Goal: Information Seeking & Learning: Check status

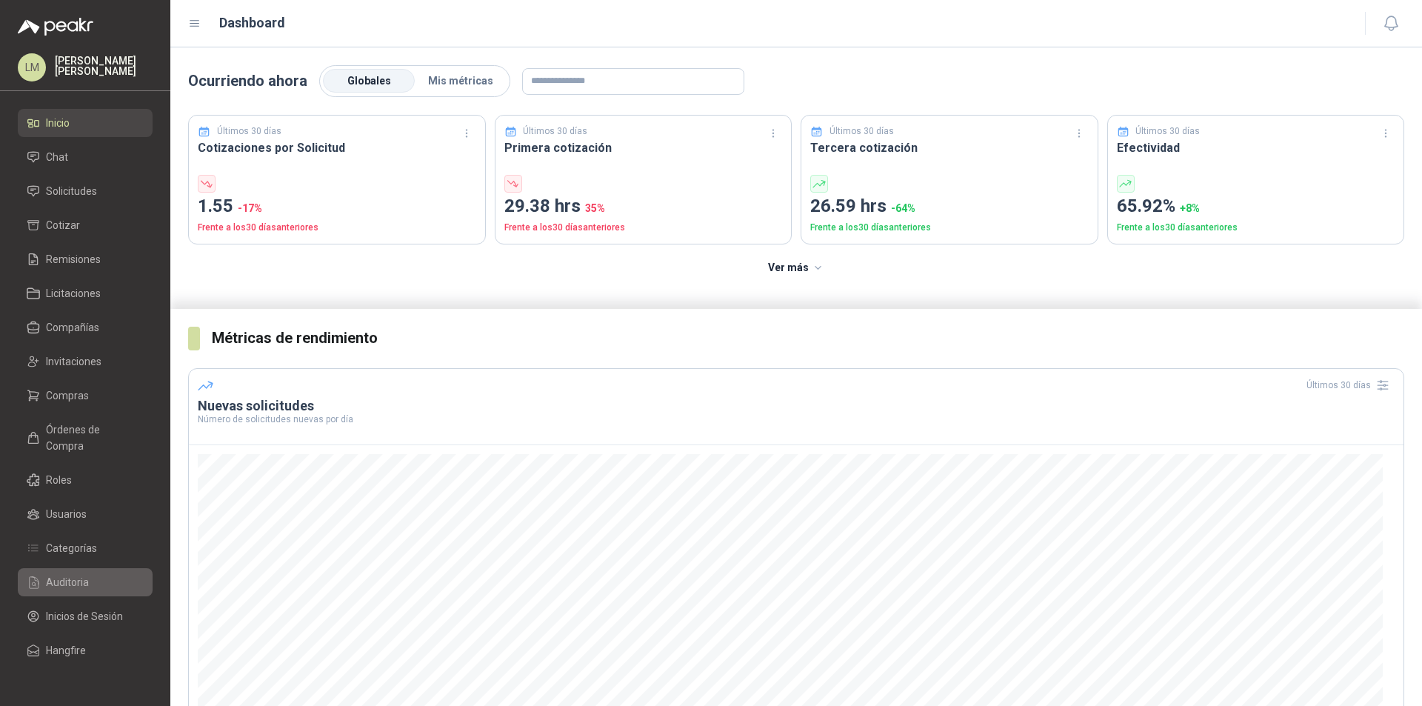
click at [70, 574] on span "Auditoria" at bounding box center [67, 582] width 43 height 16
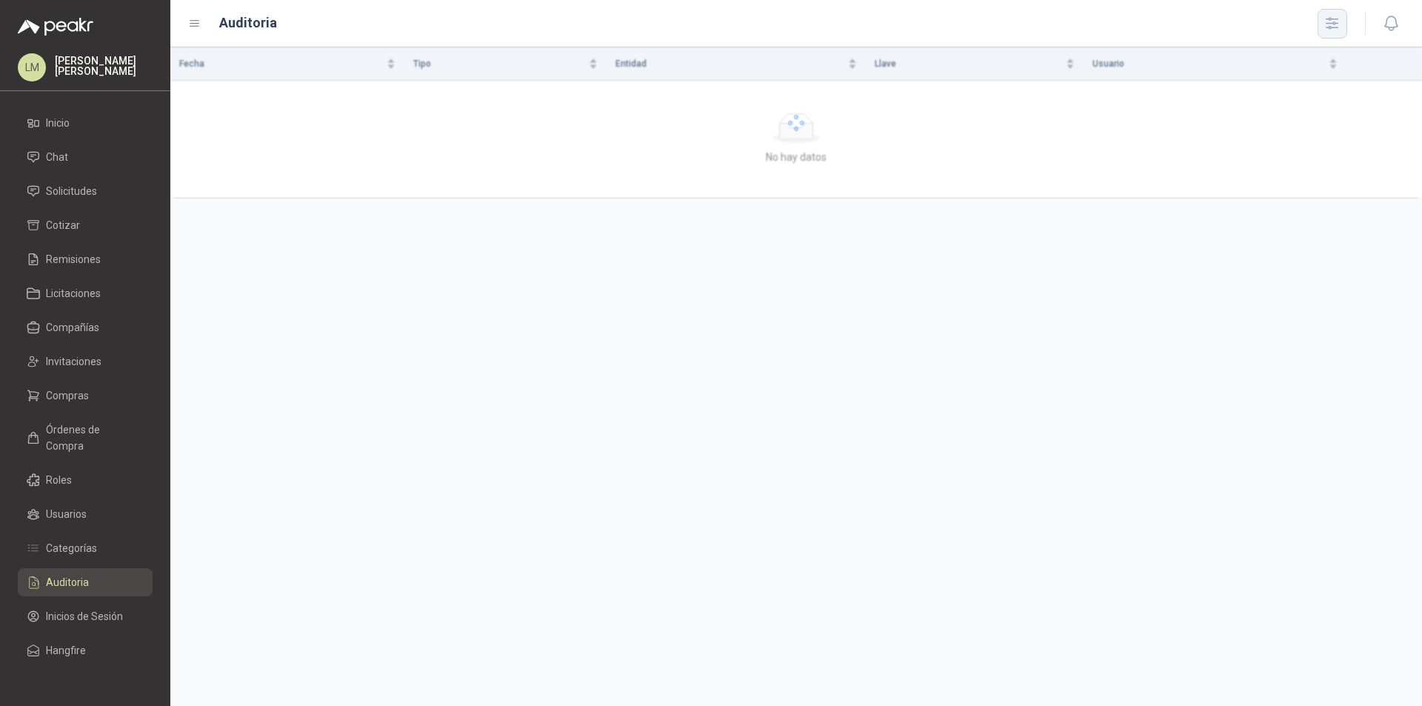
click at [1326, 30] on icon "button" at bounding box center [1332, 23] width 17 height 17
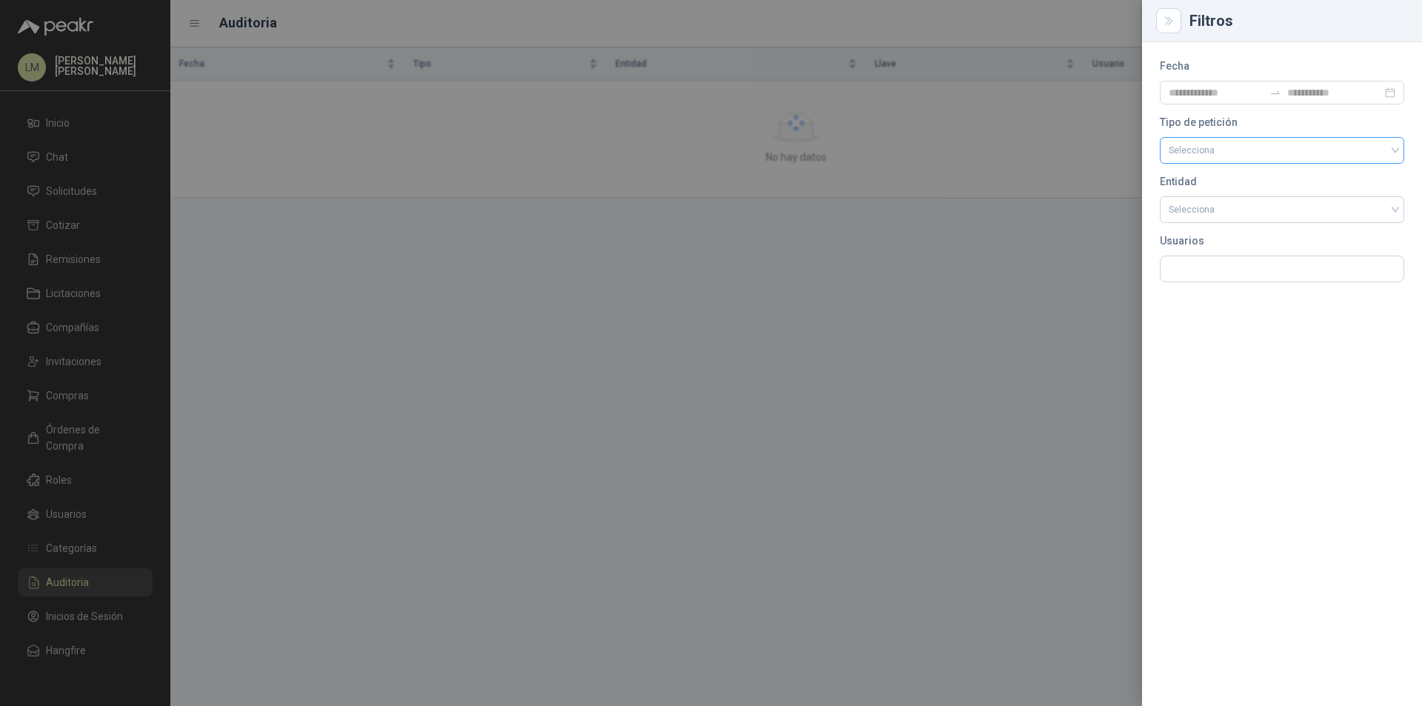
click at [1205, 152] on input "search" at bounding box center [1282, 149] width 227 height 22
click at [1289, 390] on div "Fecha Tipo de petición Selecciona Entidad Selecciona Usuarios" at bounding box center [1282, 374] width 280 height 664
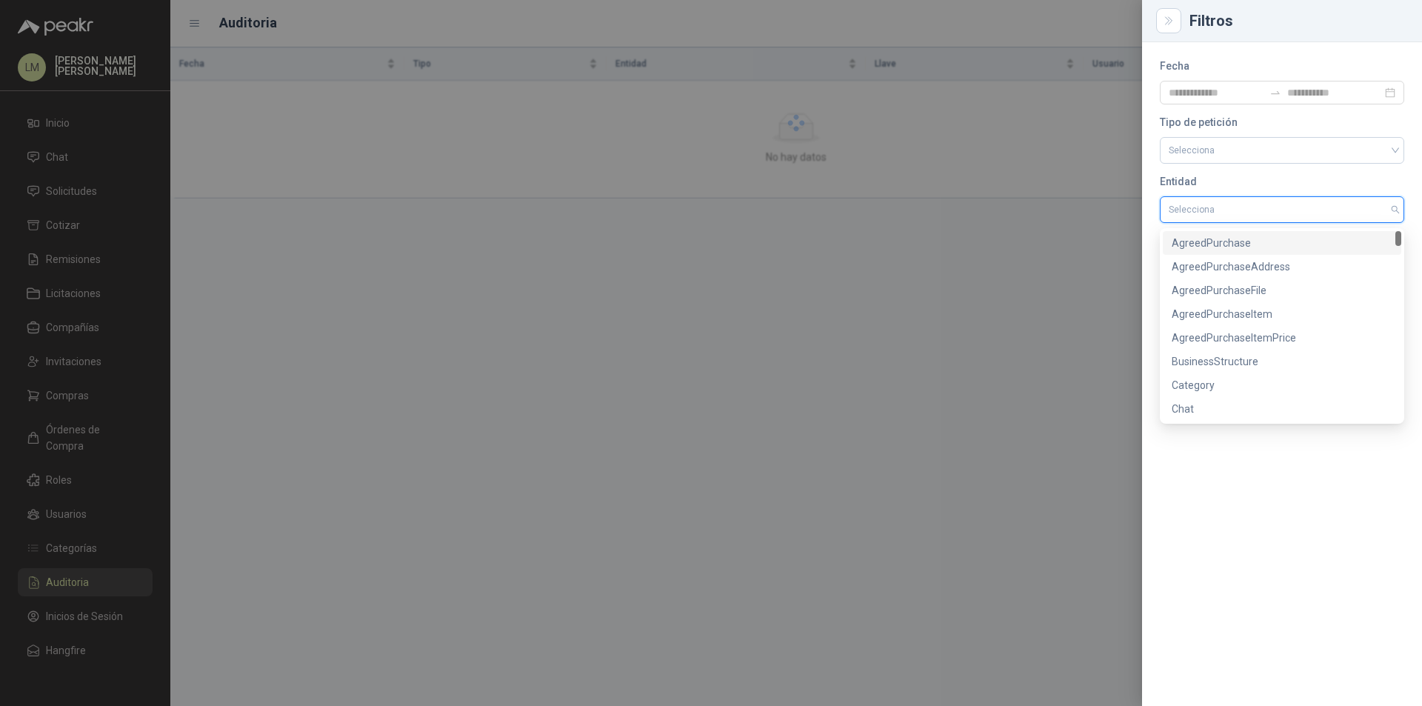
click at [1218, 216] on input "search" at bounding box center [1282, 209] width 227 height 25
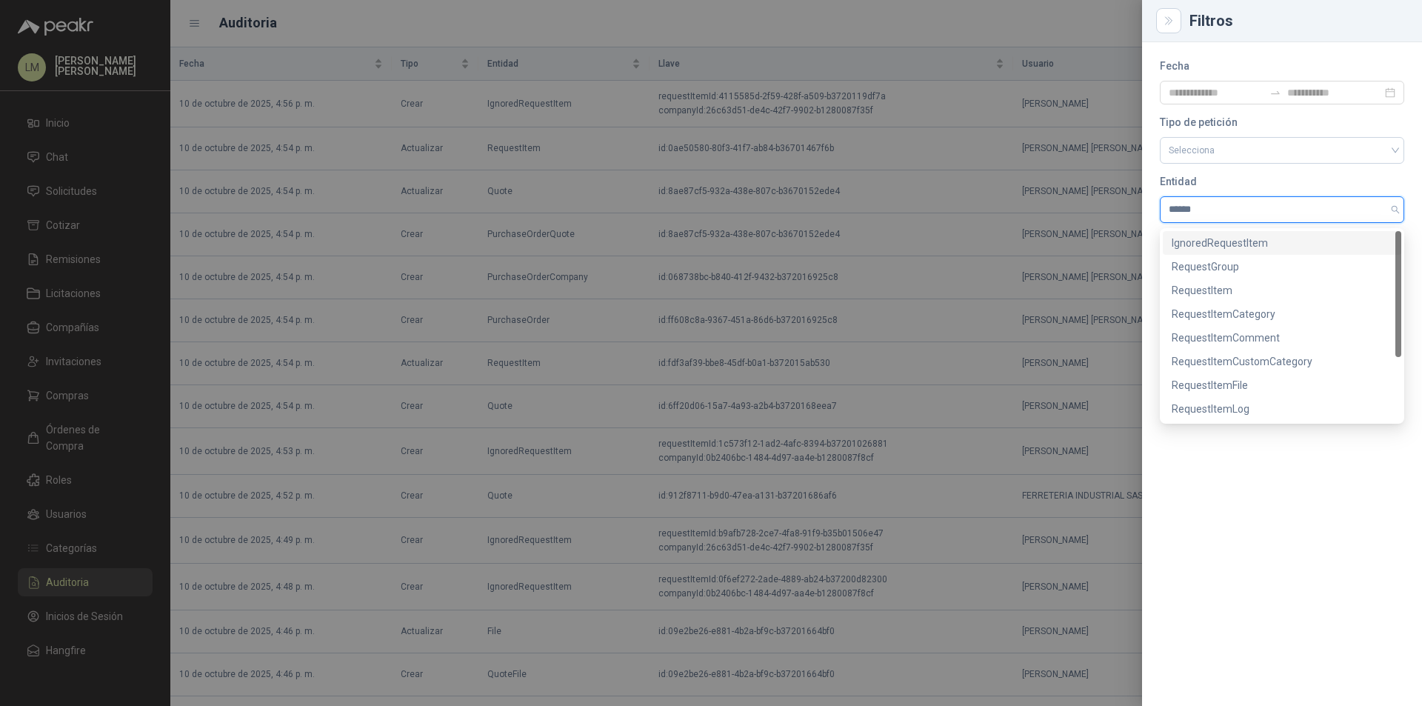
type input "*******"
click at [1179, 266] on div "RequestGroup" at bounding box center [1282, 267] width 221 height 16
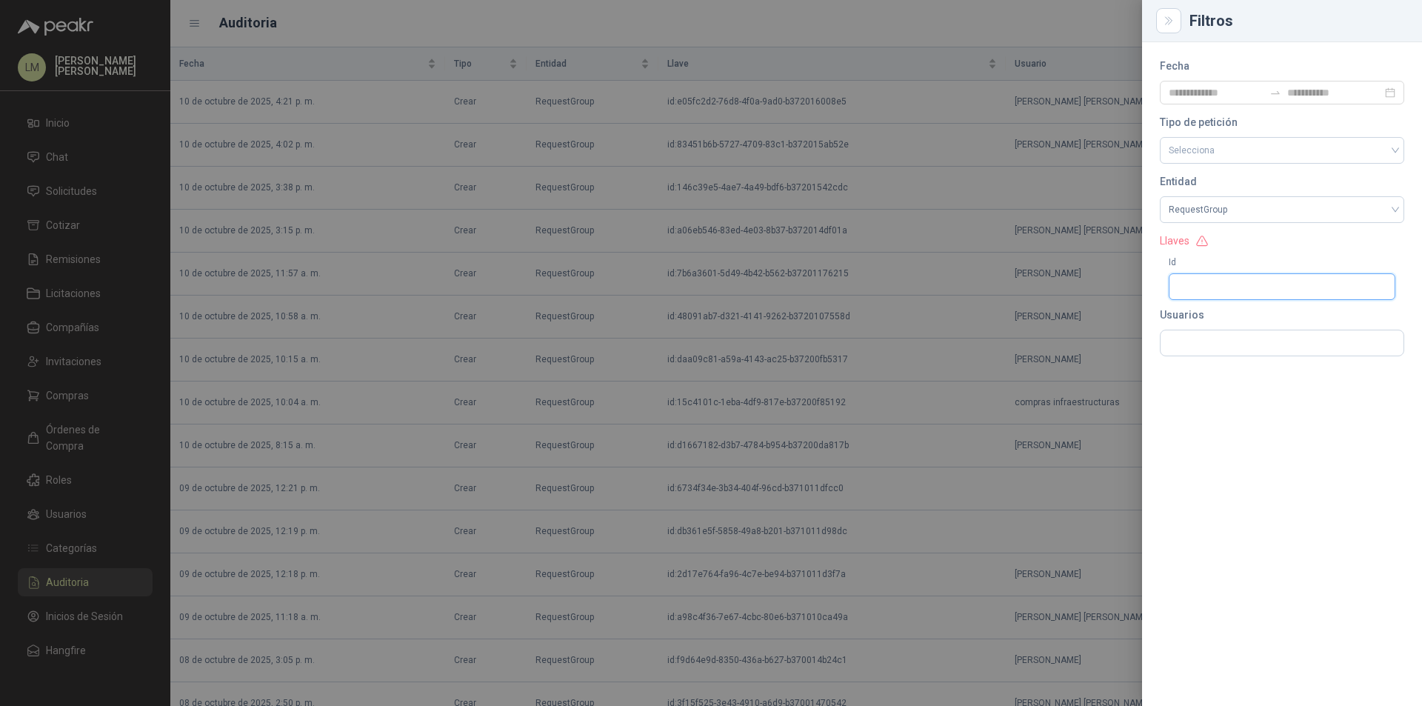
click at [1197, 287] on input "Id" at bounding box center [1282, 286] width 227 height 27
paste input "**********"
type input "**********"
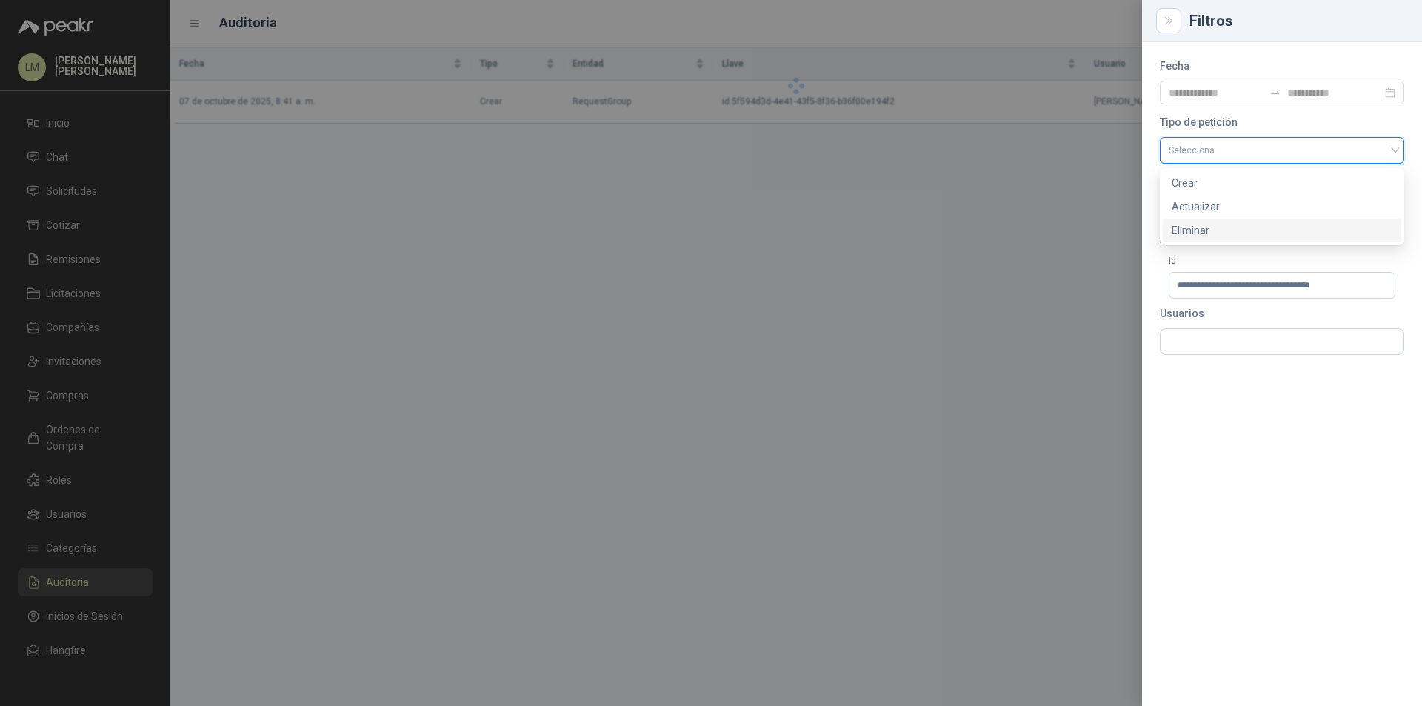
click at [1202, 155] on input "search" at bounding box center [1282, 149] width 227 height 22
click at [1181, 184] on div "Crear" at bounding box center [1282, 183] width 221 height 16
click at [713, 235] on div at bounding box center [711, 353] width 1422 height 706
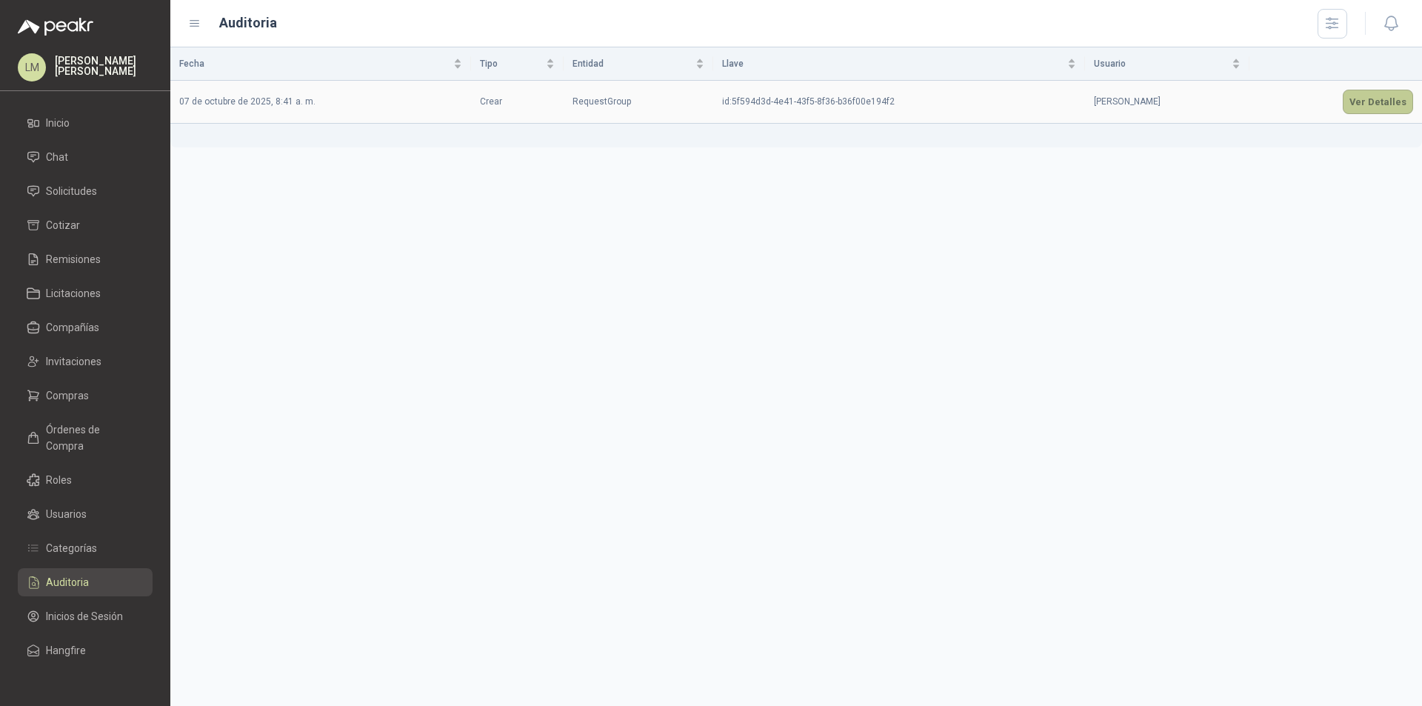
click at [1378, 103] on button "Ver Detalles" at bounding box center [1378, 102] width 70 height 24
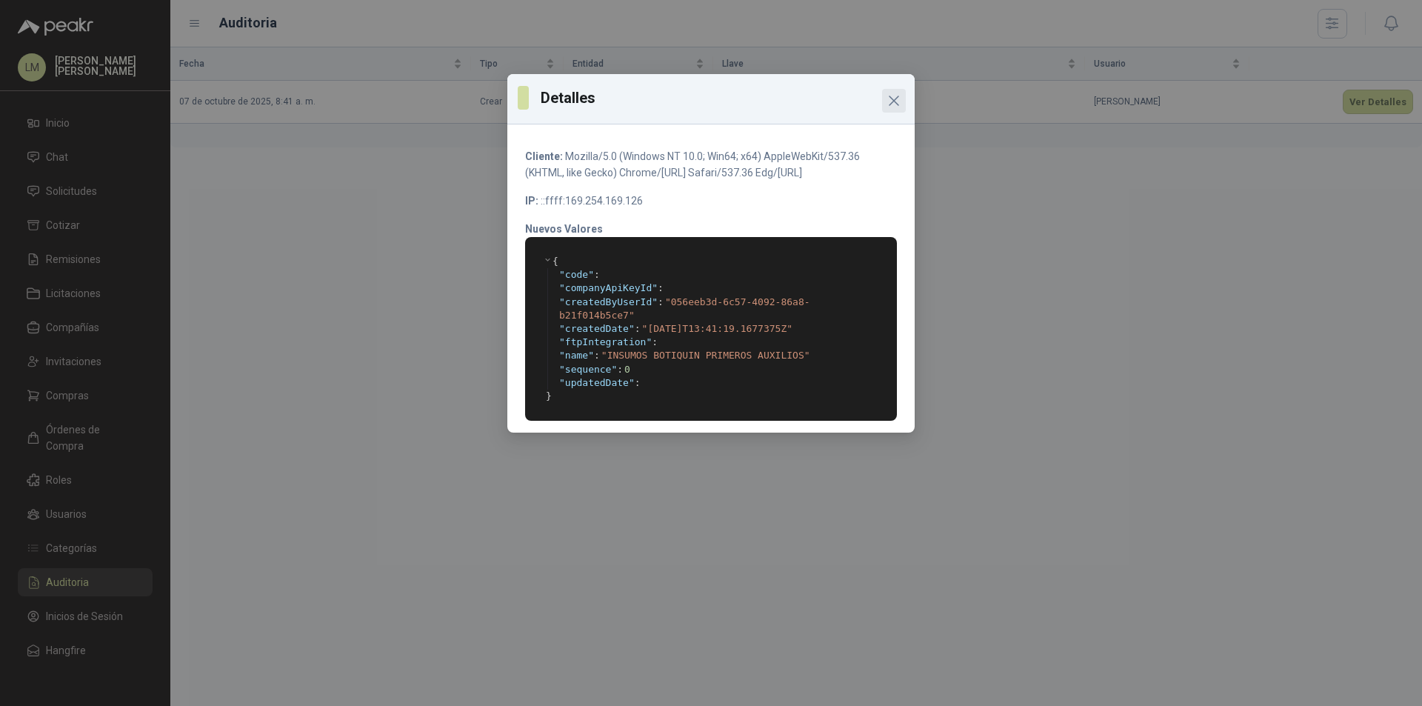
click at [899, 104] on icon "Close" at bounding box center [894, 100] width 9 height 9
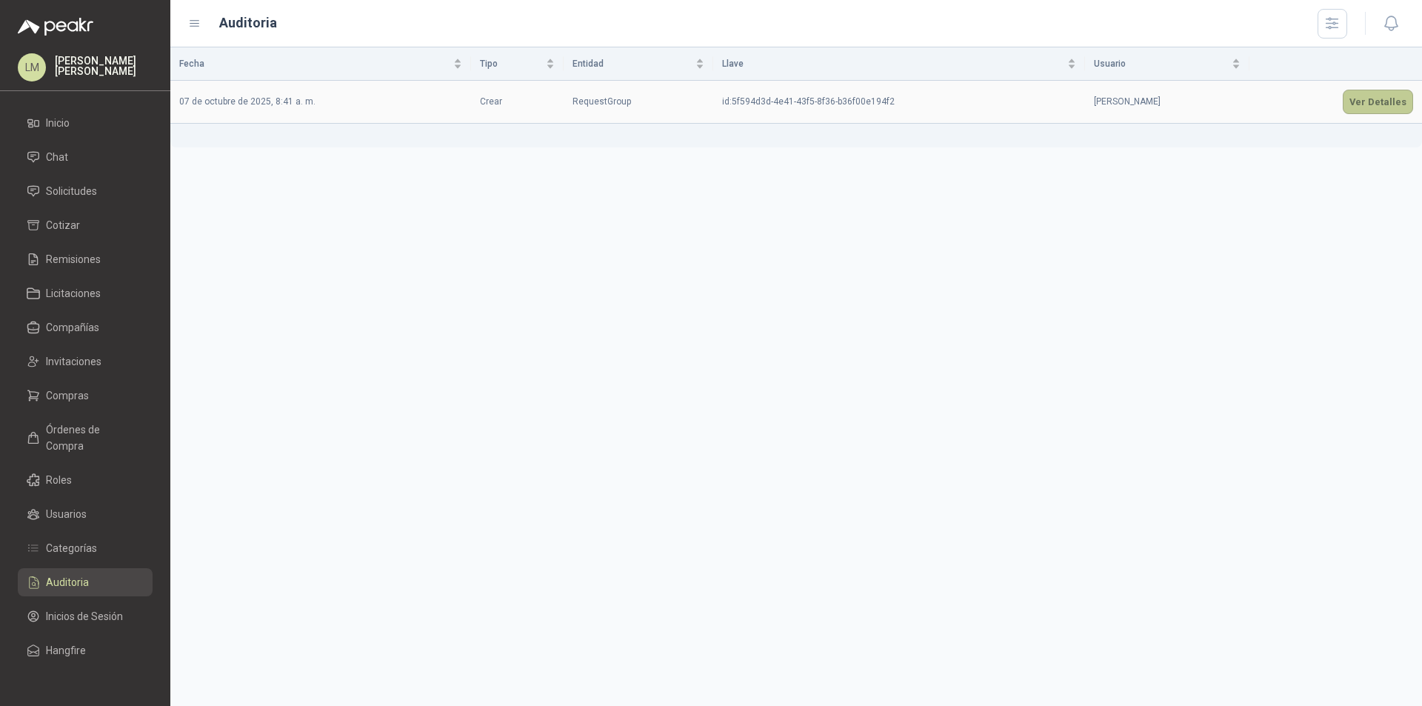
click at [1368, 105] on button "Ver Detalles" at bounding box center [1378, 102] width 70 height 24
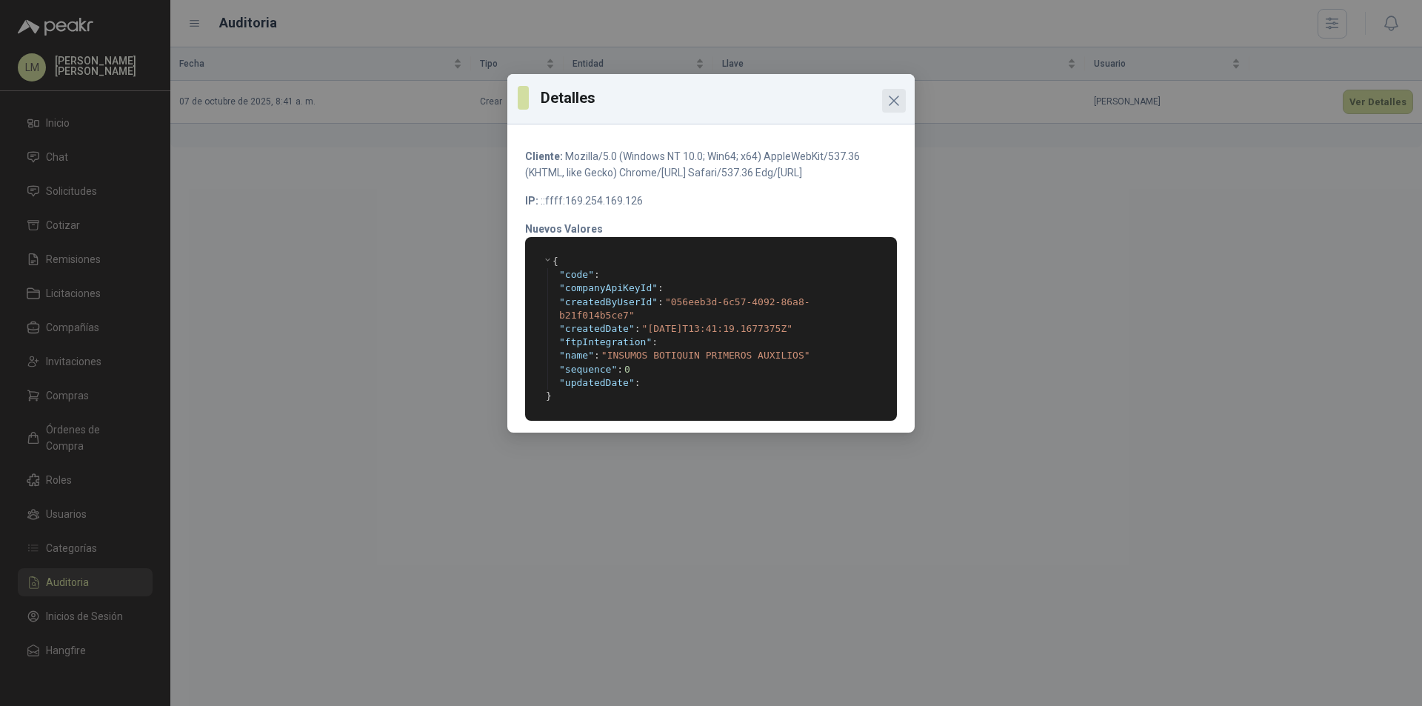
click at [897, 99] on icon "Close" at bounding box center [894, 101] width 18 height 18
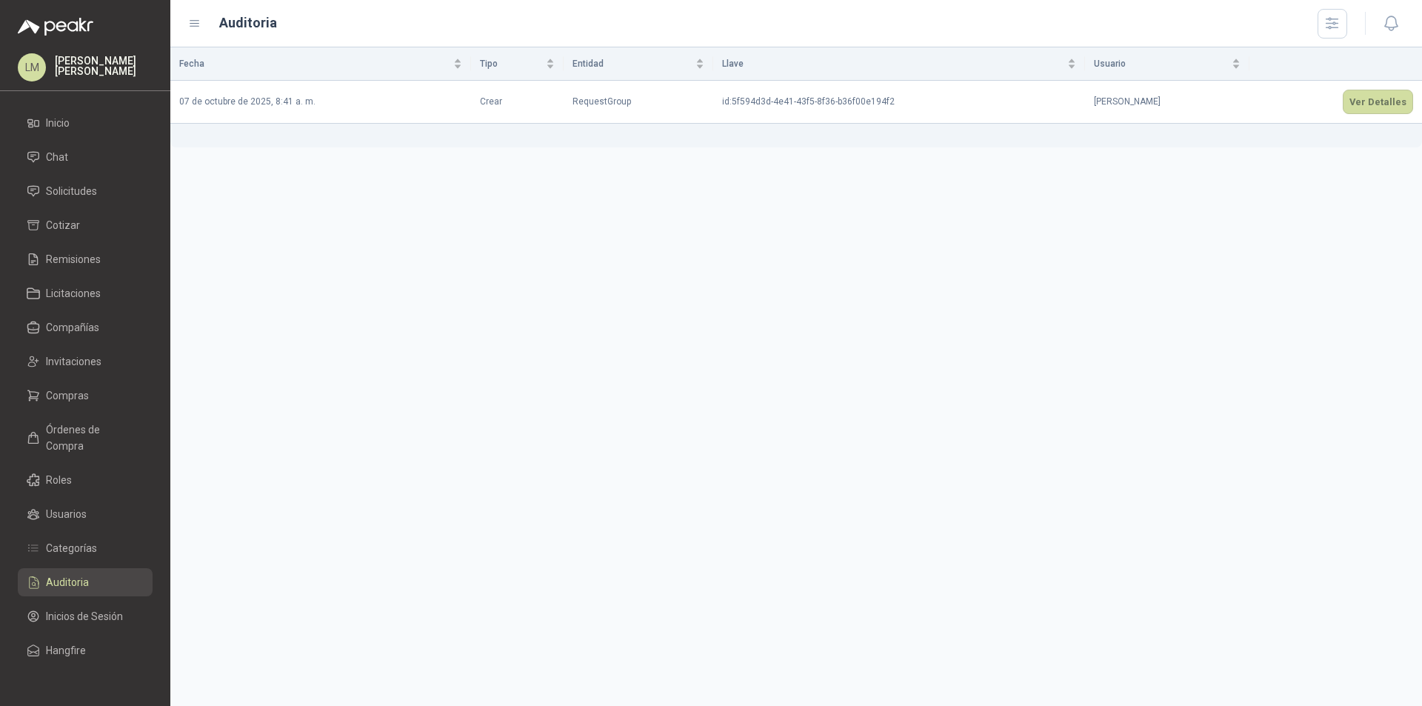
click at [479, 343] on div "Fecha Tipo Entidad Llave Usuario 07 de octubre de 2025, 8:41 [PERSON_NAME] Requ…" at bounding box center [796, 376] width 1252 height 659
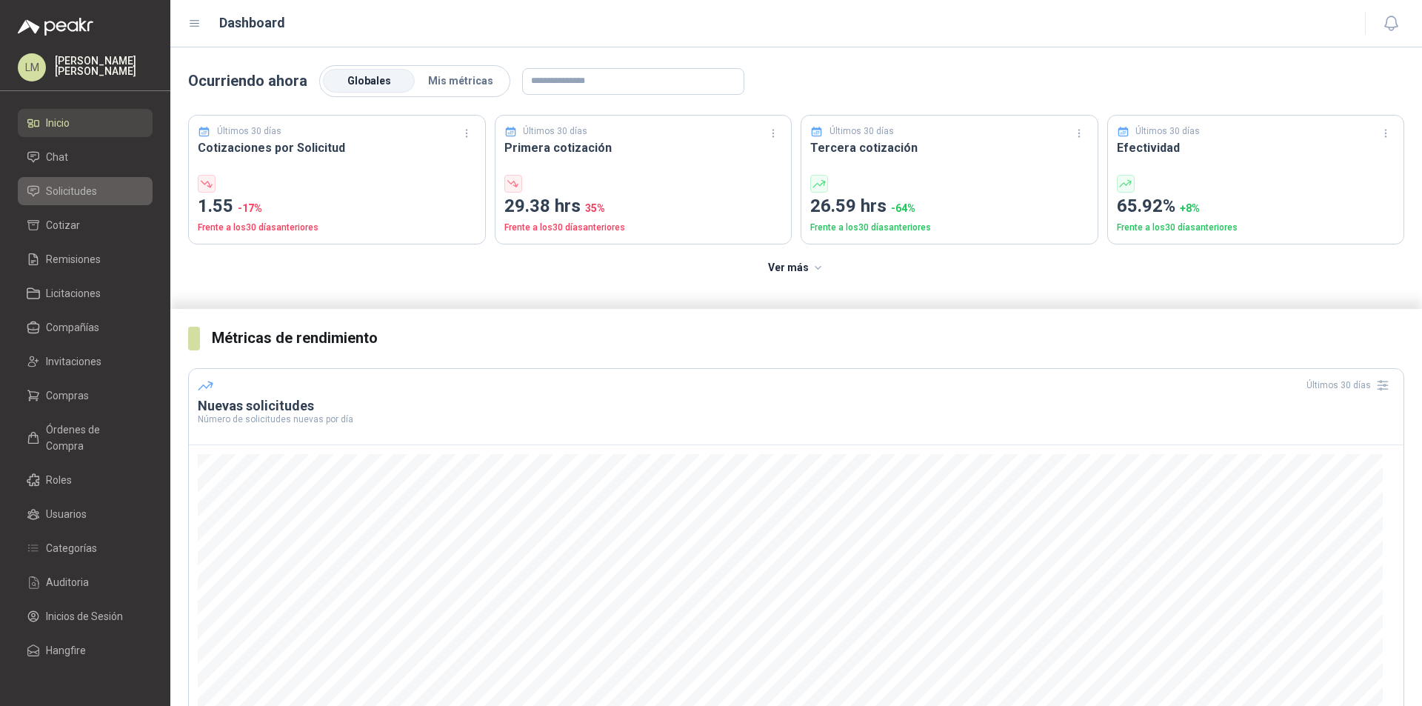
click at [111, 196] on li "Solicitudes" at bounding box center [85, 191] width 117 height 16
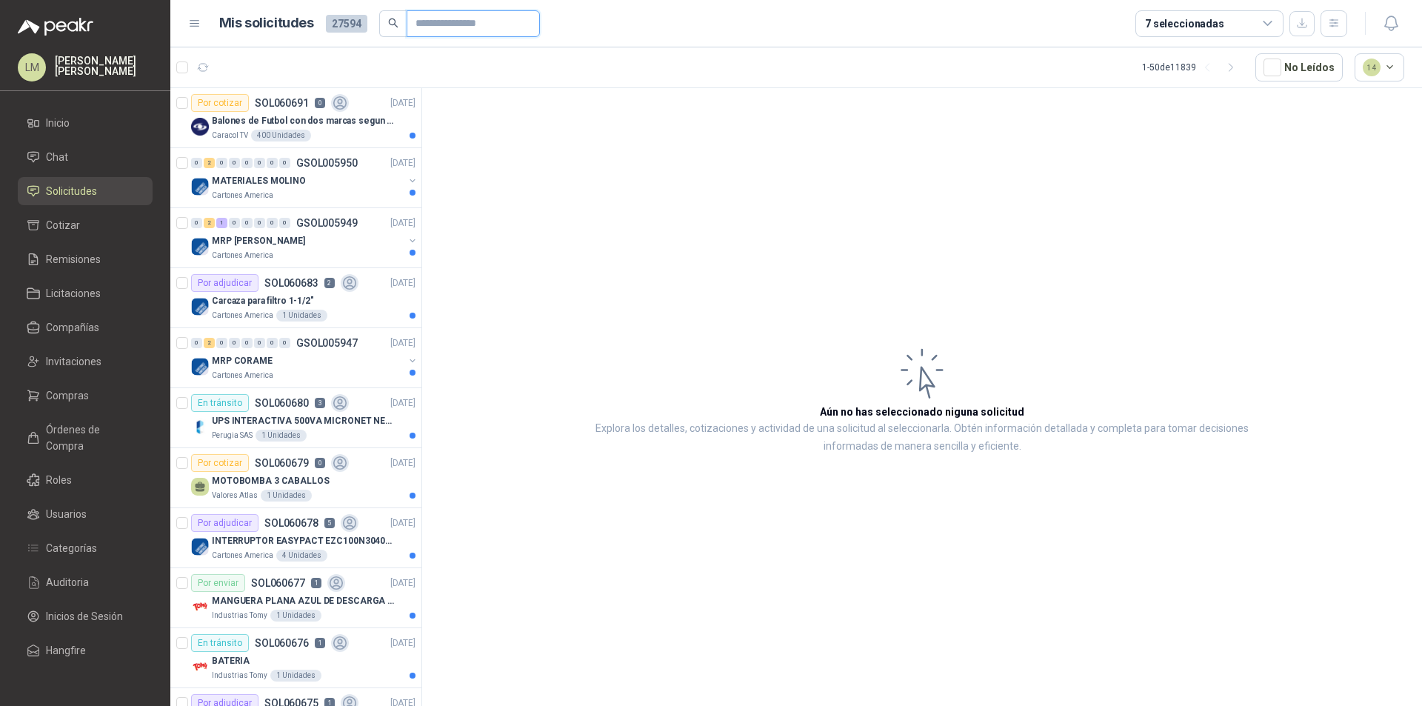
click at [463, 21] on input "text" at bounding box center [468, 23] width 104 height 25
paste input "**********"
type input "**********"
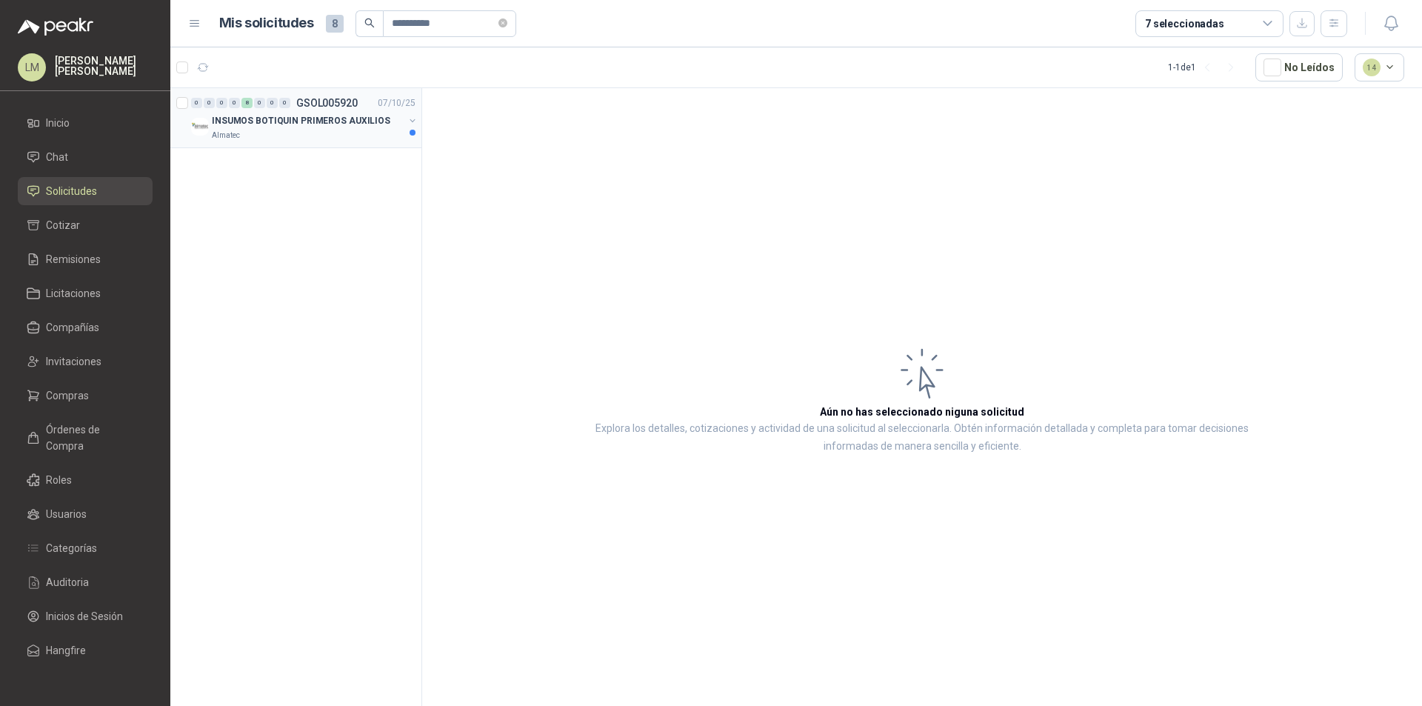
click at [330, 133] on div "Almatec" at bounding box center [308, 136] width 192 height 12
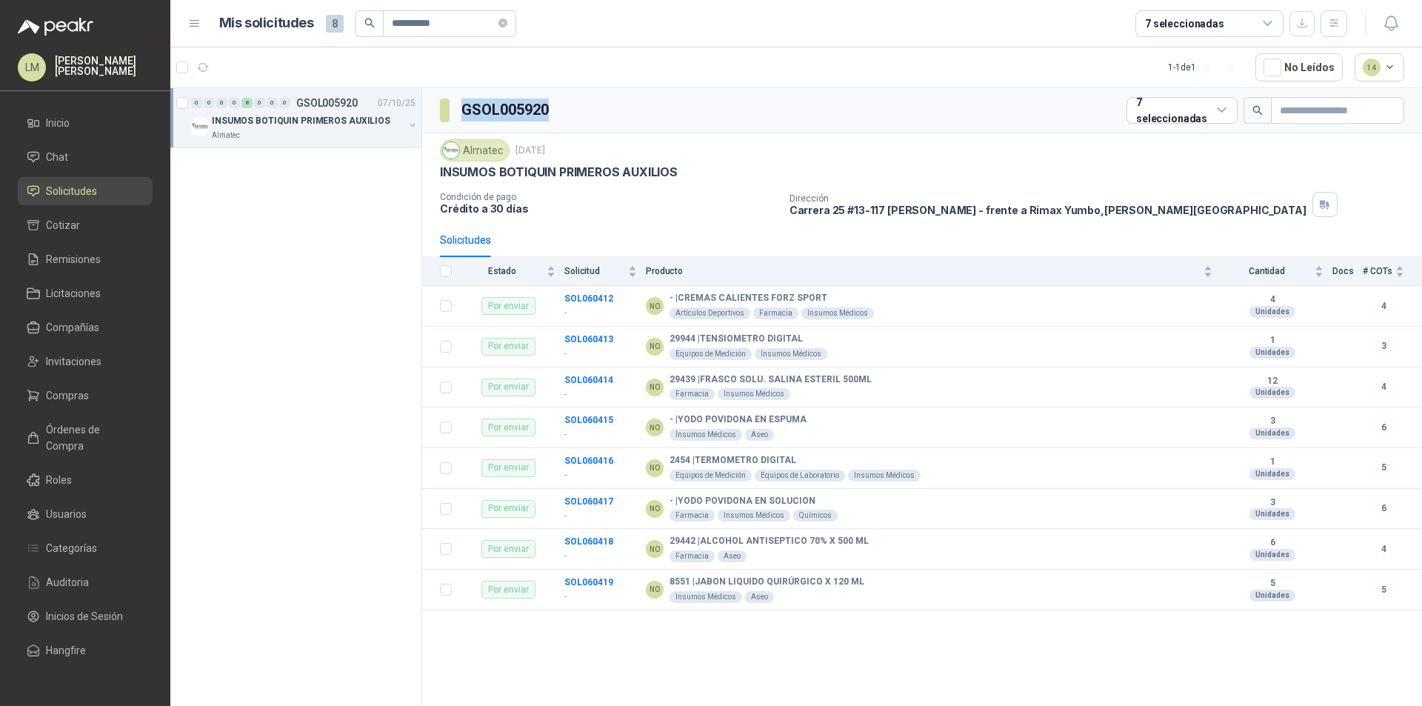
drag, startPoint x: 584, startPoint y: 111, endPoint x: 454, endPoint y: 113, distance: 129.6
click at [454, 113] on div "GSOL005920 7 seleccionadas" at bounding box center [922, 110] width 1000 height 45
click at [644, 106] on div "GSOL005920 7 seleccionadas" at bounding box center [922, 110] width 1000 height 45
